Goal: Information Seeking & Learning: Understand process/instructions

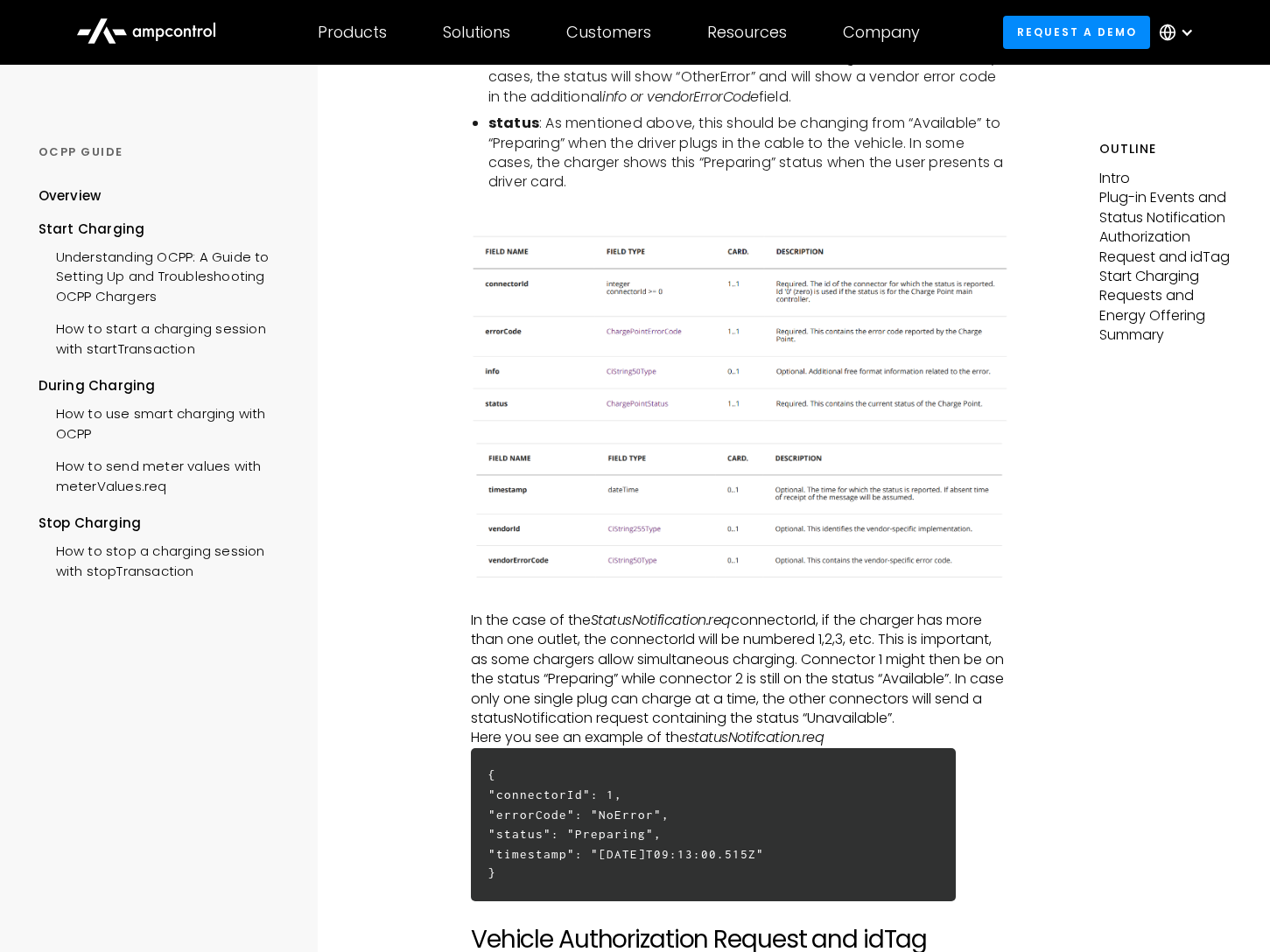
scroll to position [1925, 0]
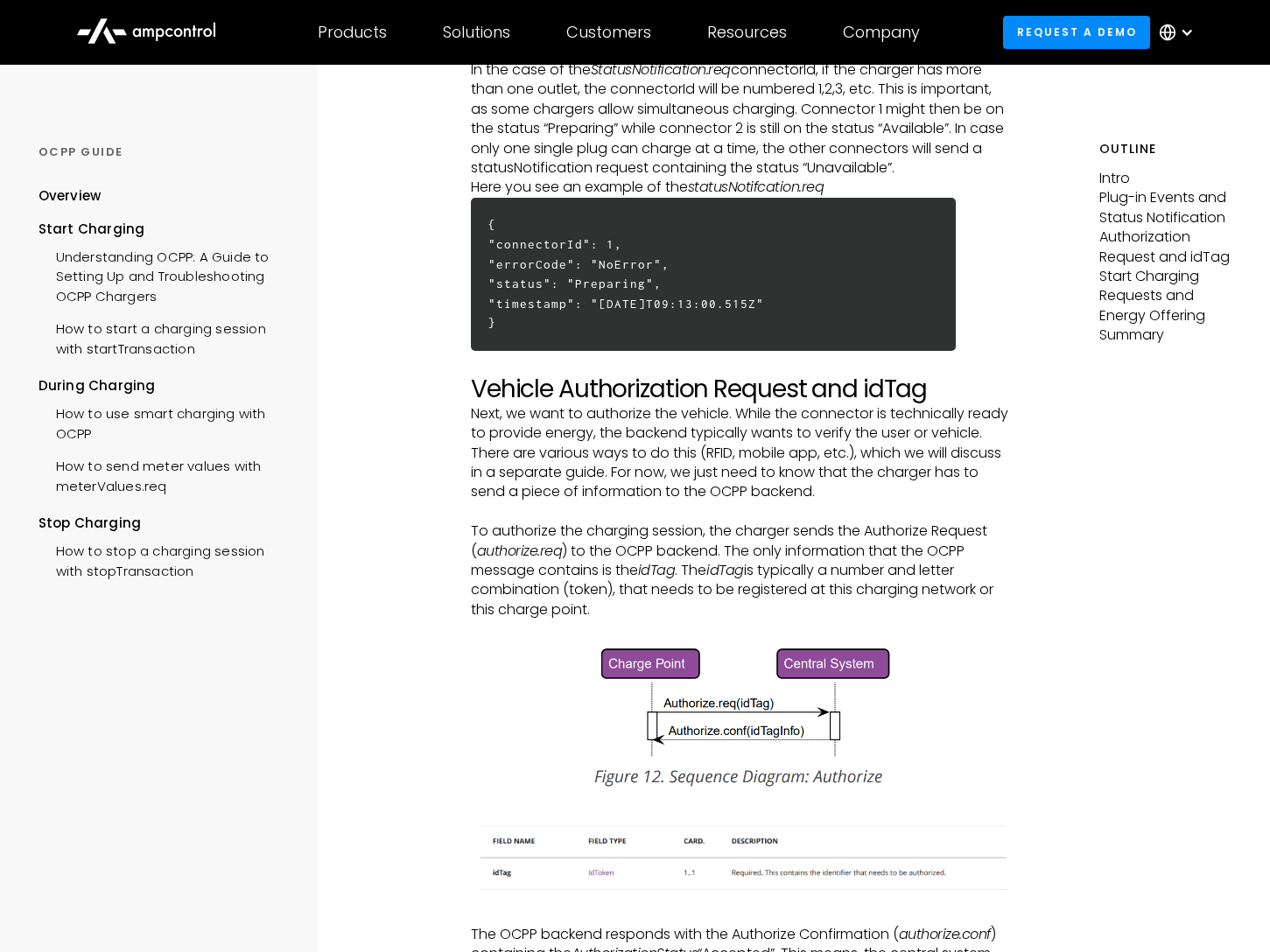
click at [1200, 259] on p "Authorization Request and idTag" at bounding box center [1166, 247] width 133 height 40
click at [1200, 256] on p "Authorization Request and idTag" at bounding box center [1166, 247] width 133 height 40
drag, startPoint x: 1200, startPoint y: 256, endPoint x: 1171, endPoint y: 240, distance: 33.1
click at [1200, 256] on p "Authorization Request and idTag" at bounding box center [1166, 247] width 133 height 40
click at [1151, 251] on p "Authorization Request and idTag" at bounding box center [1166, 247] width 133 height 40
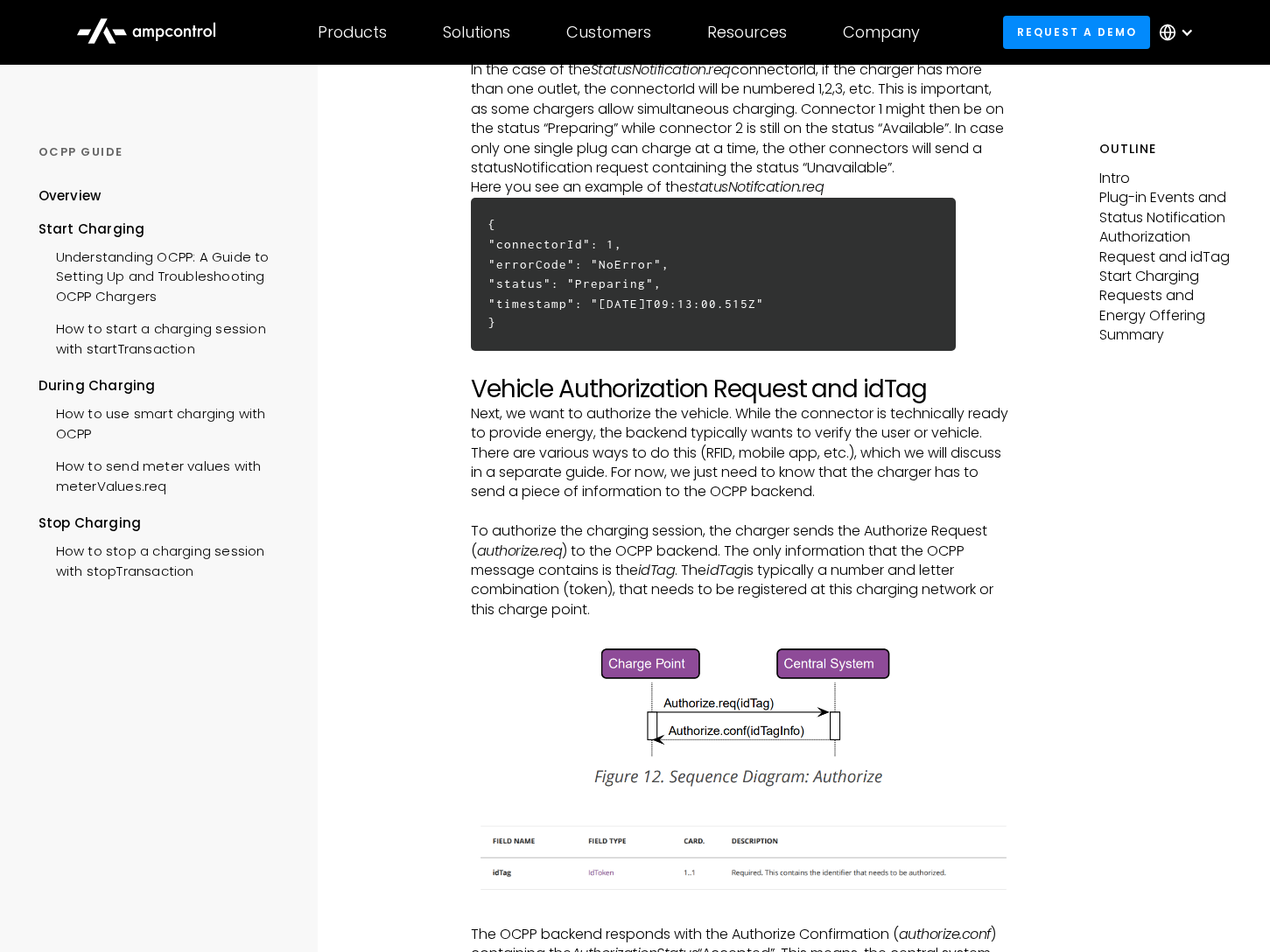
click at [1149, 237] on p "Authorization Request and idTag" at bounding box center [1166, 247] width 133 height 40
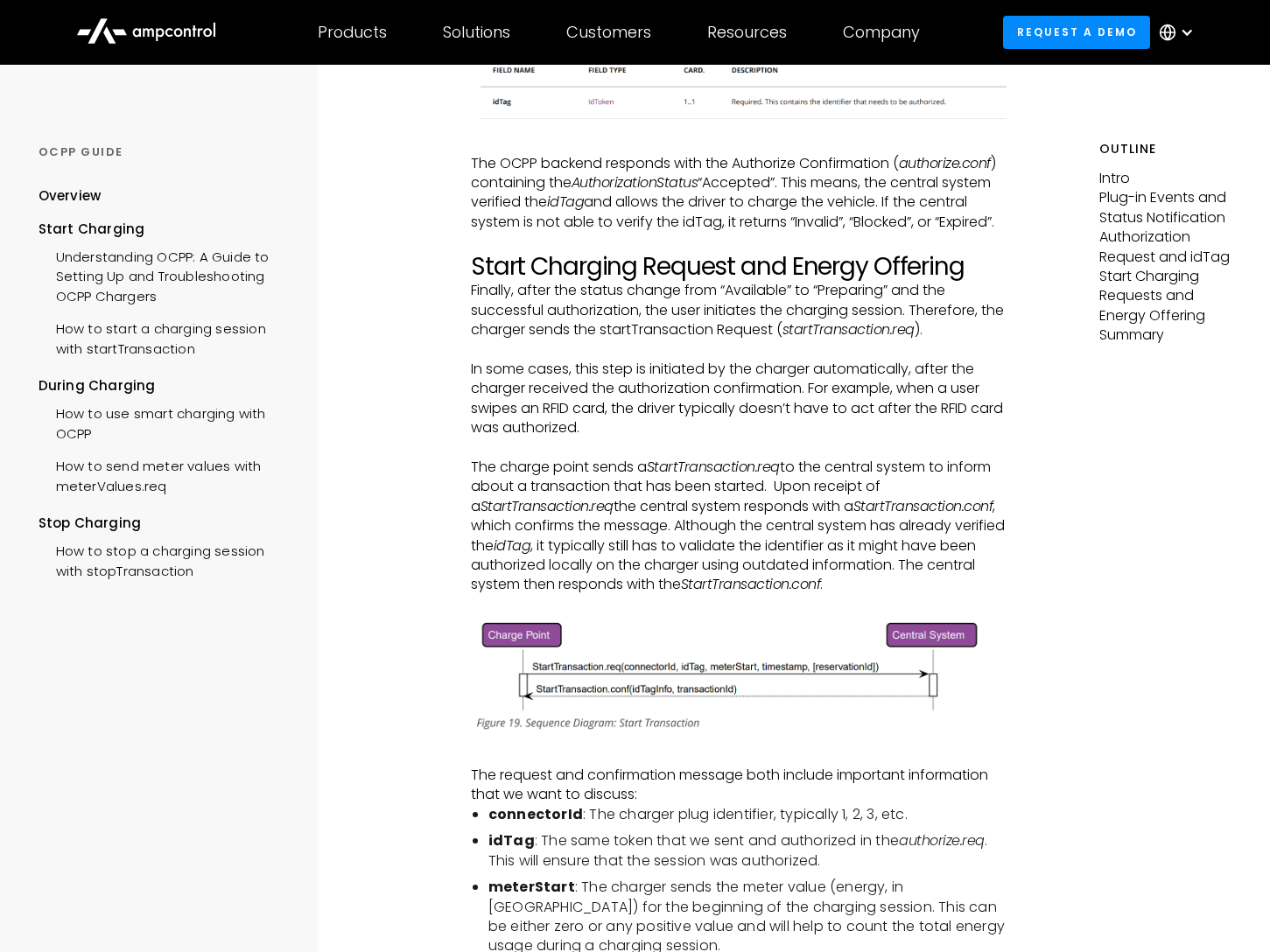
scroll to position [2786, 0]
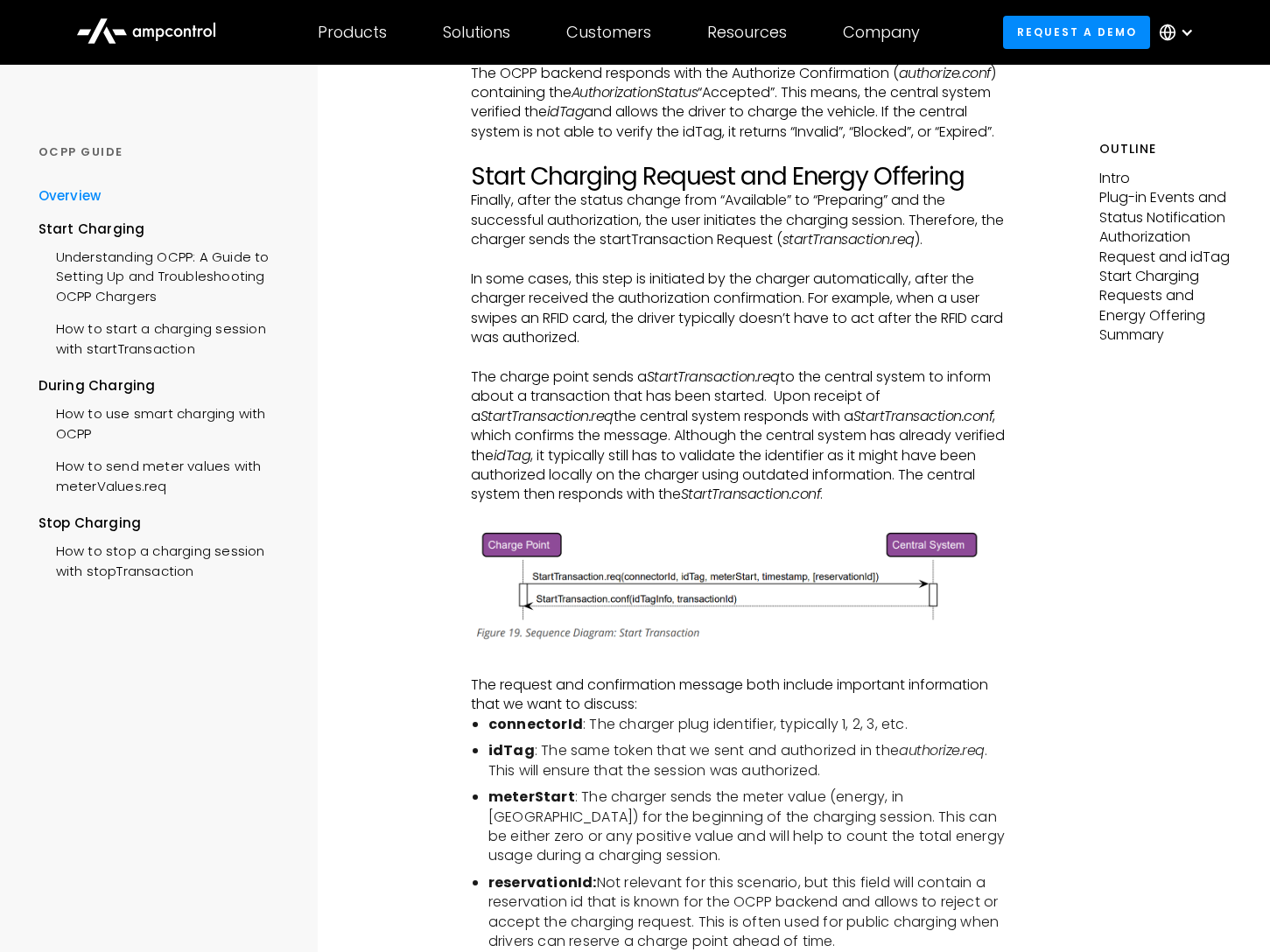
click at [73, 196] on div "Overview" at bounding box center [70, 196] width 63 height 19
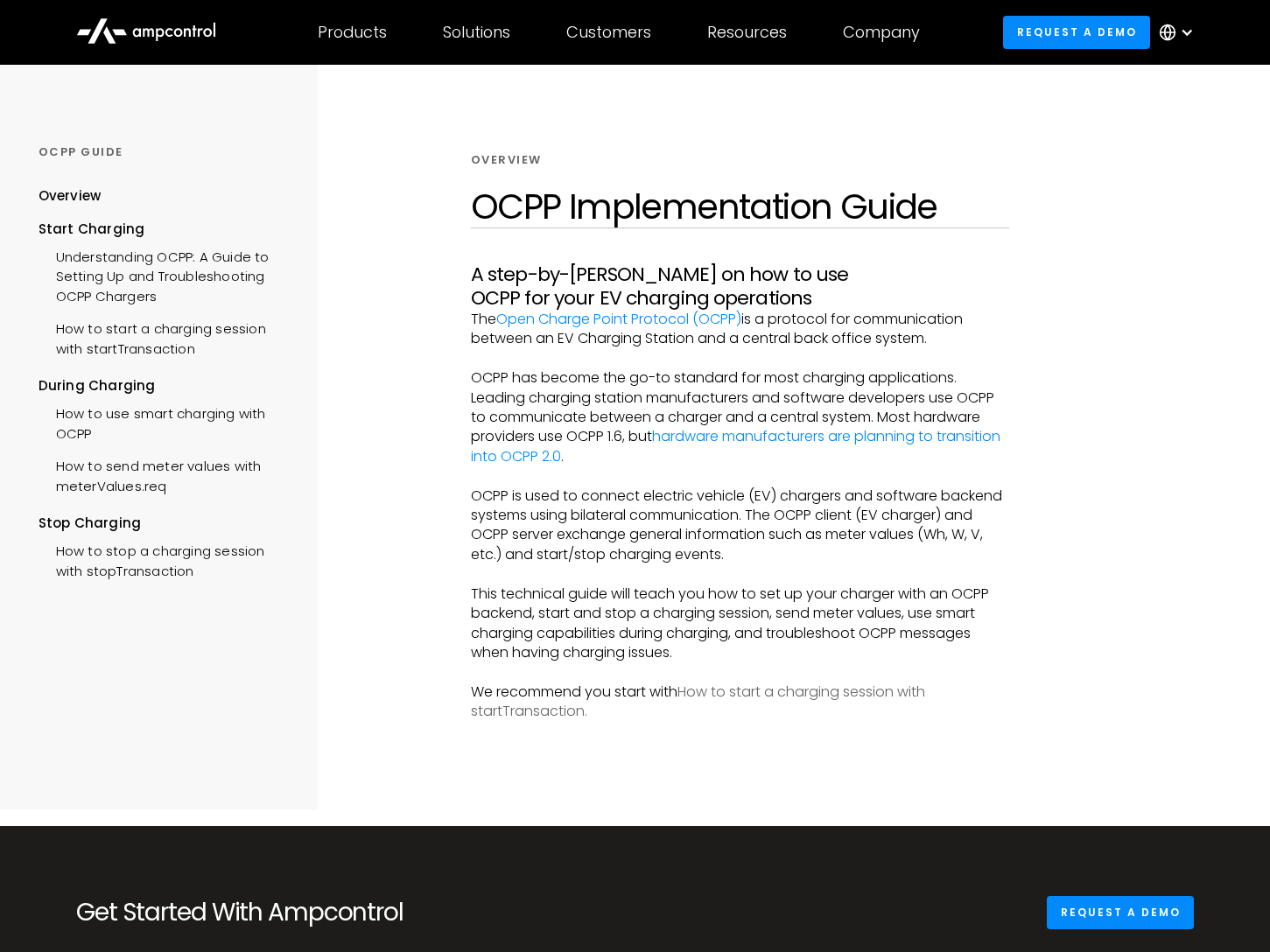
click at [717, 696] on link "How to start a charging session with startTransaction." at bounding box center [698, 702] width 454 height 40
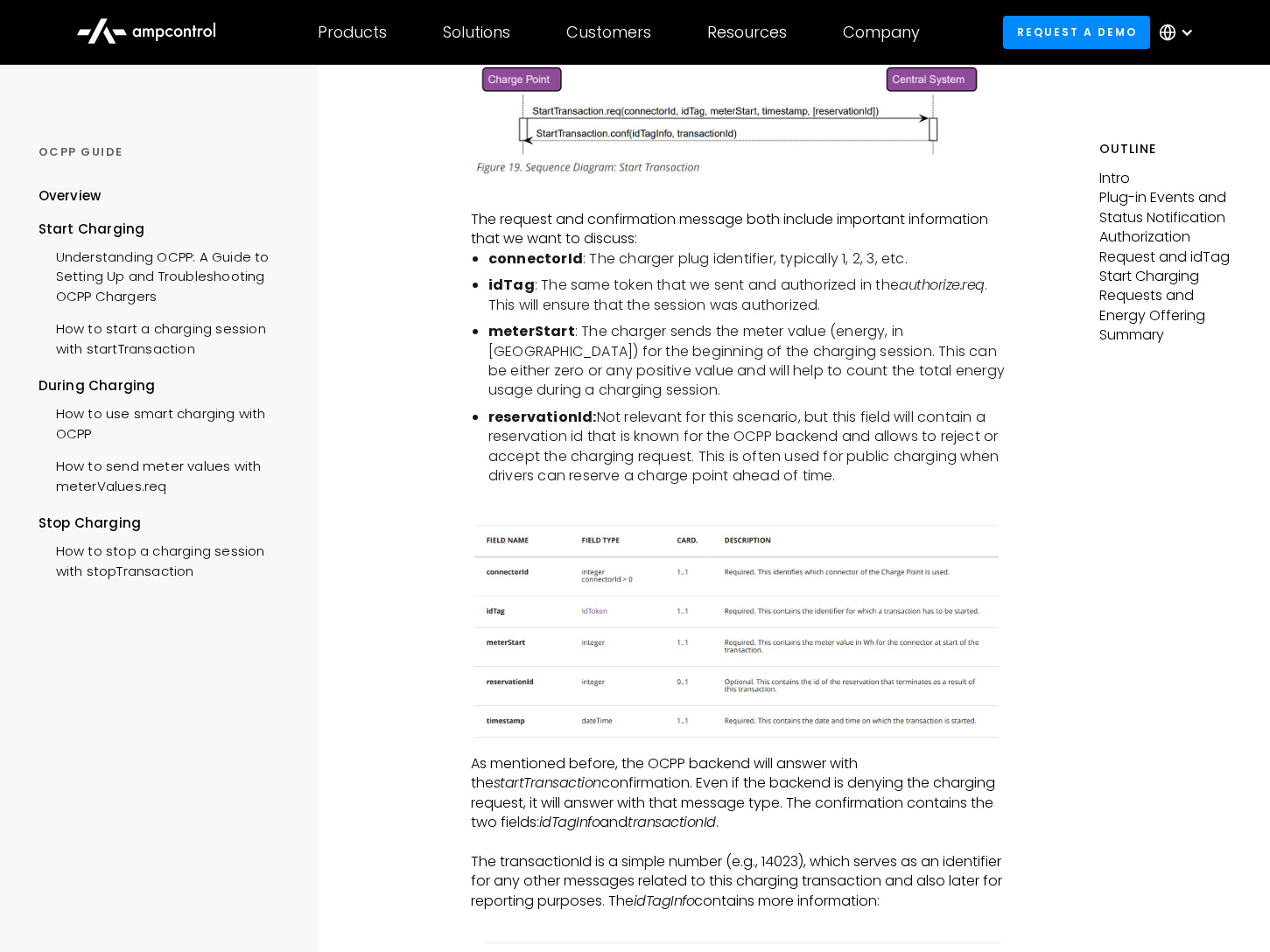
click at [563, 297] on li "idTag : The same token that we sent and authorized in the authorize.req . This …" at bounding box center [749, 295] width 521 height 40
